Goal: Navigation & Orientation: Find specific page/section

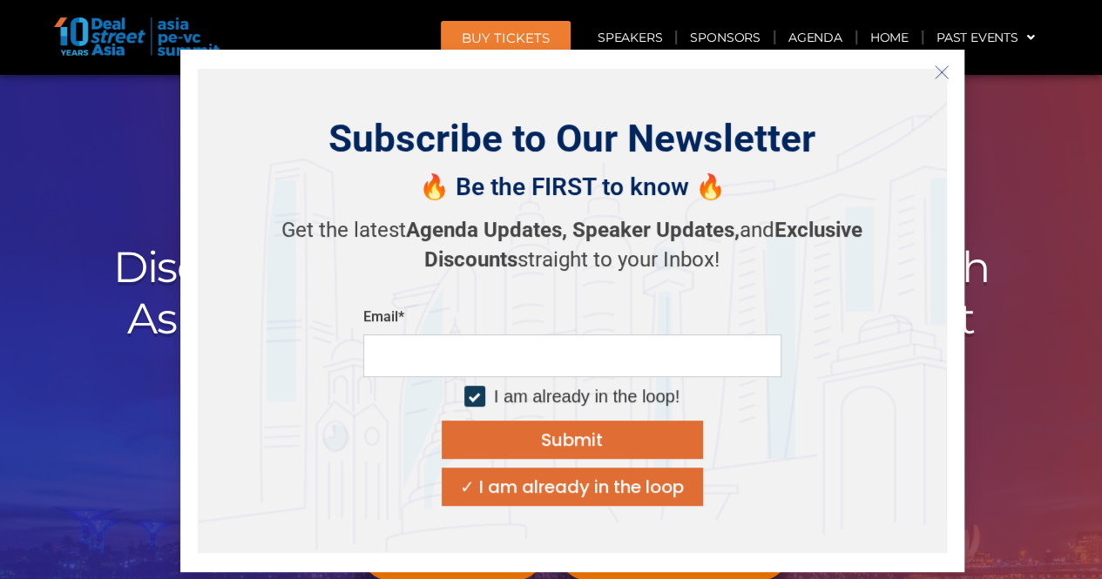
drag, startPoint x: 923, startPoint y: 65, endPoint x: 930, endPoint y: 74, distance: 11.7
click at [923, 65] on div "Subscribe to Our Newsletter 🔥 Be the FIRST to know 🔥 Get the latest Agenda Upda…" at bounding box center [572, 311] width 784 height 523
click at [936, 77] on line "Close" at bounding box center [941, 71] width 12 height 12
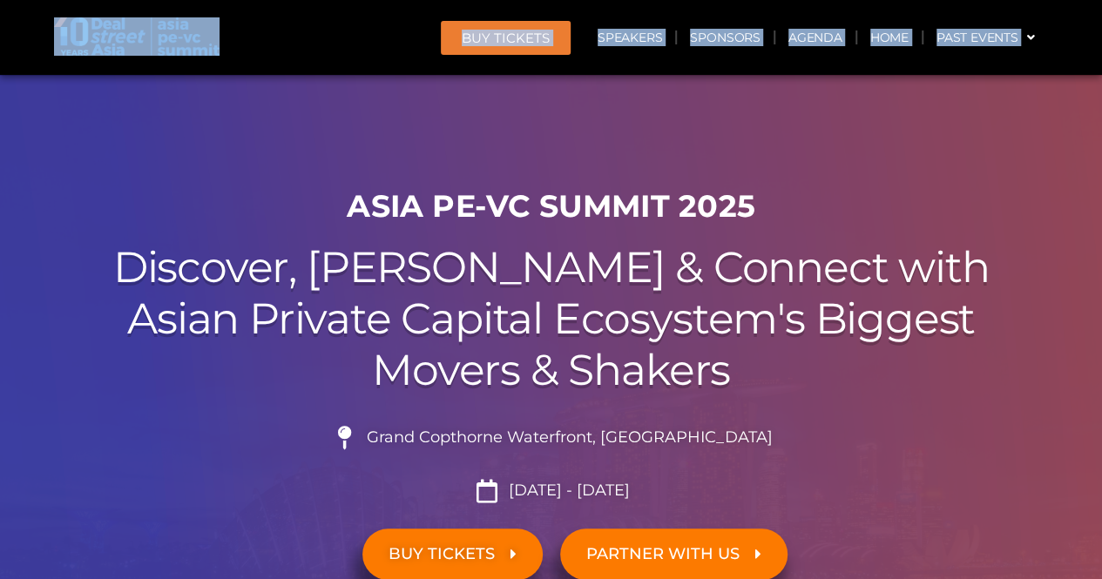
click at [255, 173] on div at bounding box center [551, 392] width 1102 height 635
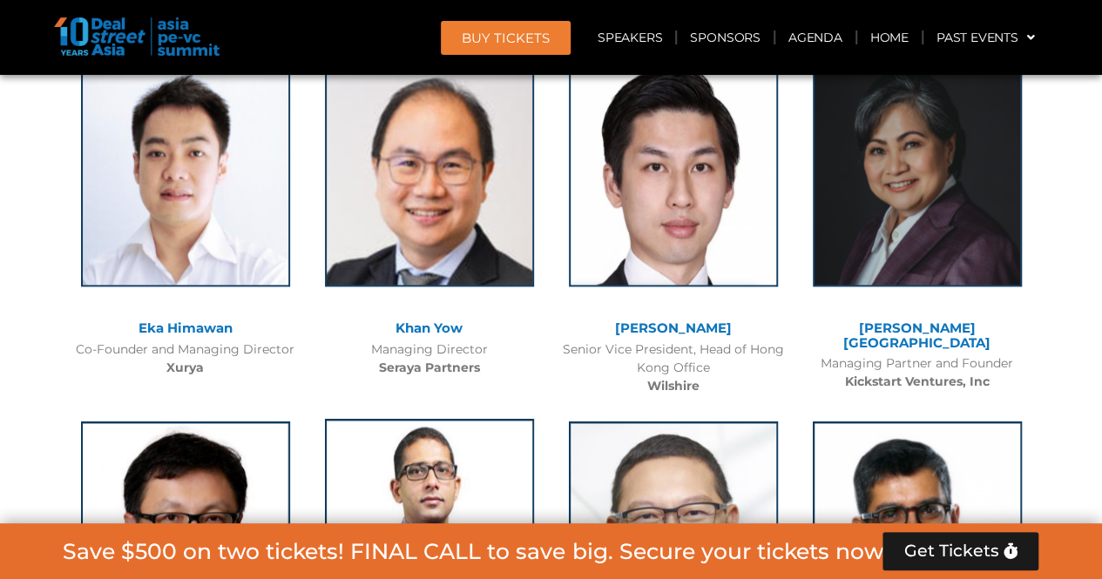
scroll to position [3746, 0]
